Goal: Find specific page/section: Find specific page/section

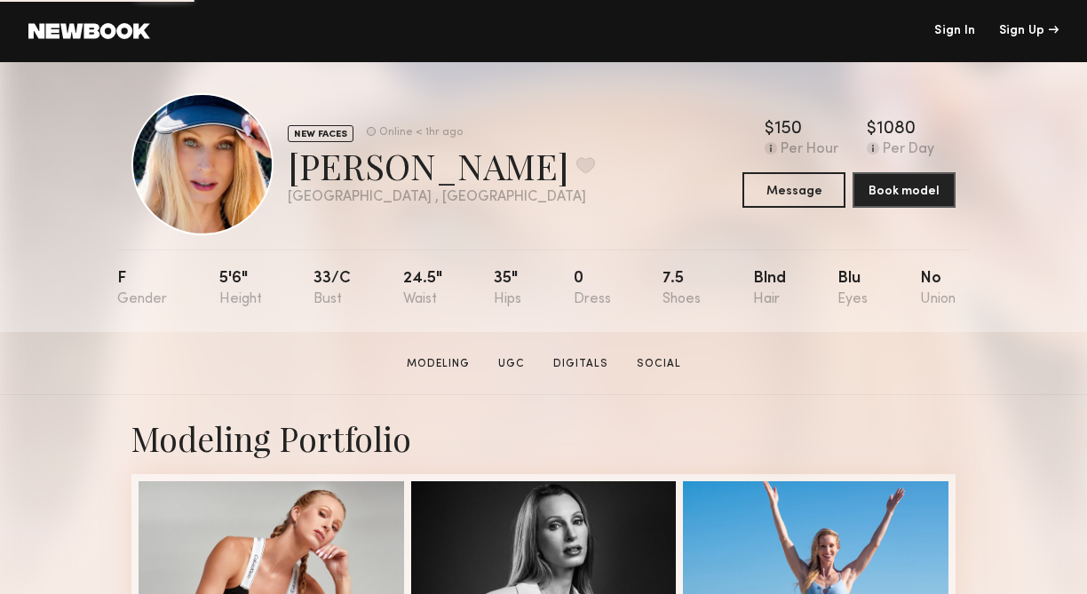
scroll to position [13, 0]
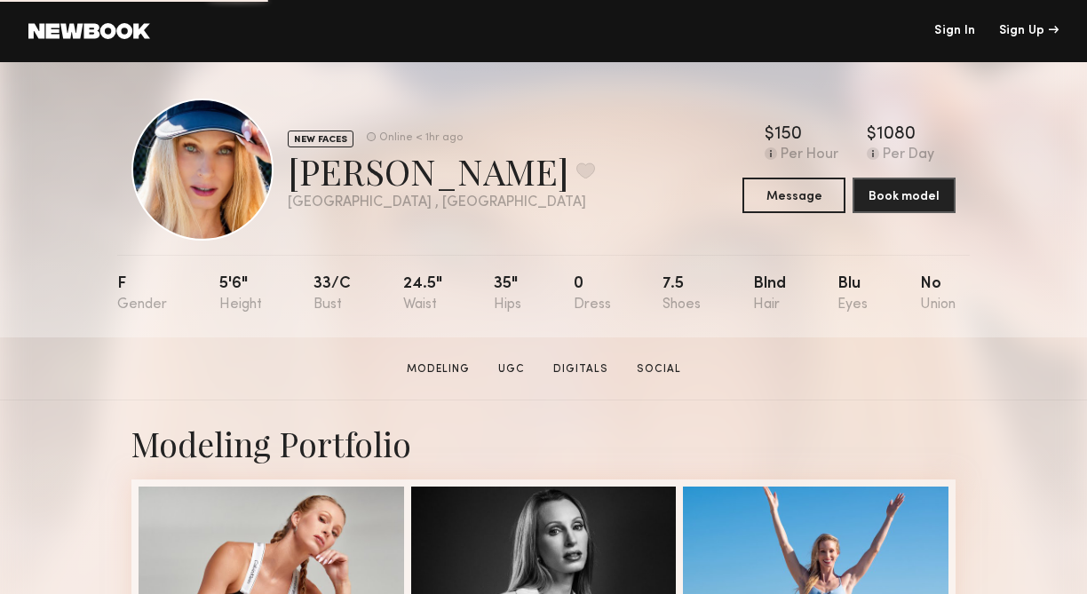
scroll to position [12, 0]
